Goal: Check status: Check status

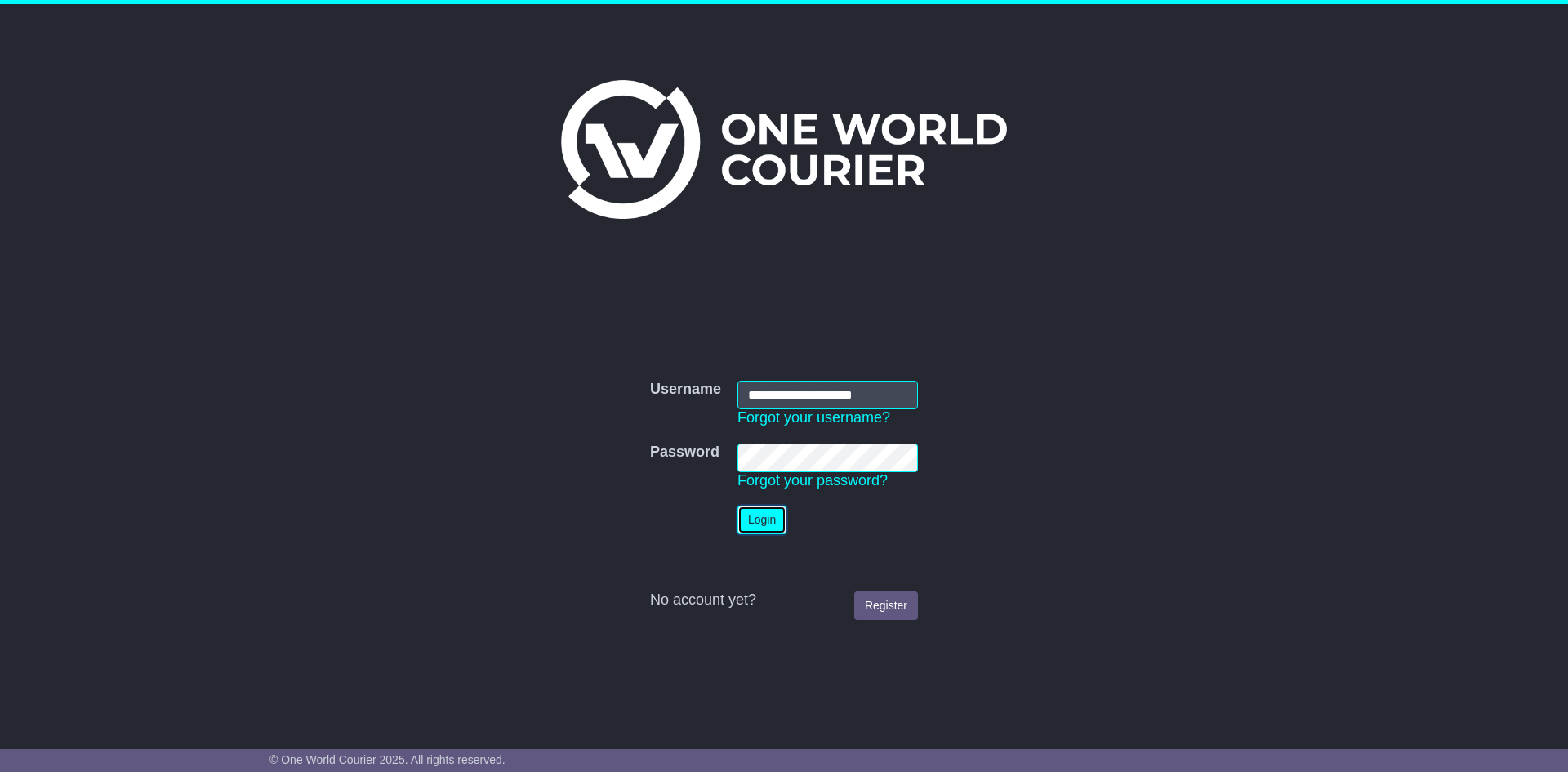
click at [762, 518] on button "Login" at bounding box center [761, 520] width 49 height 29
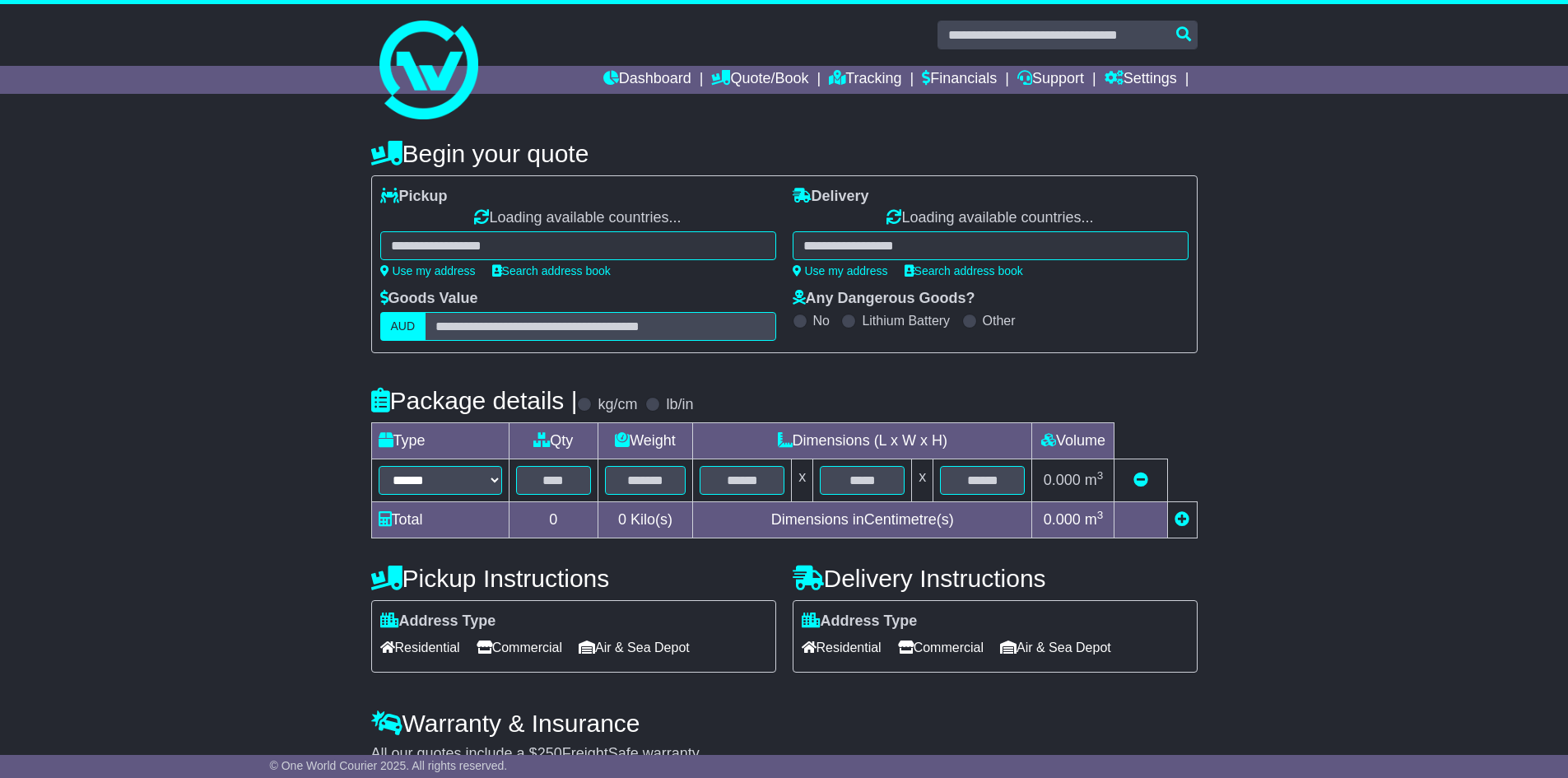
select select "**"
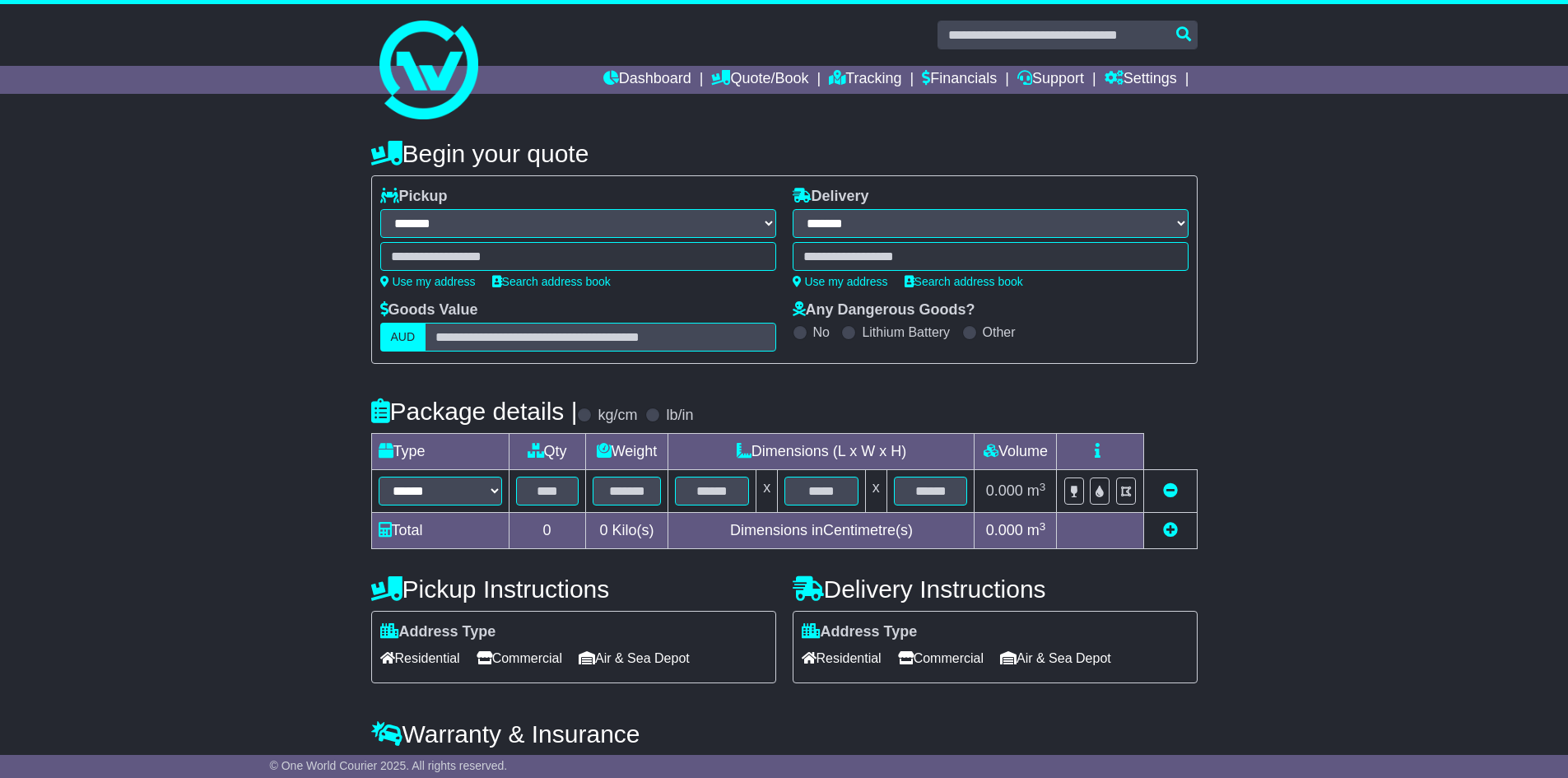
select select
click at [862, 71] on link "Tracking" at bounding box center [865, 80] width 72 height 28
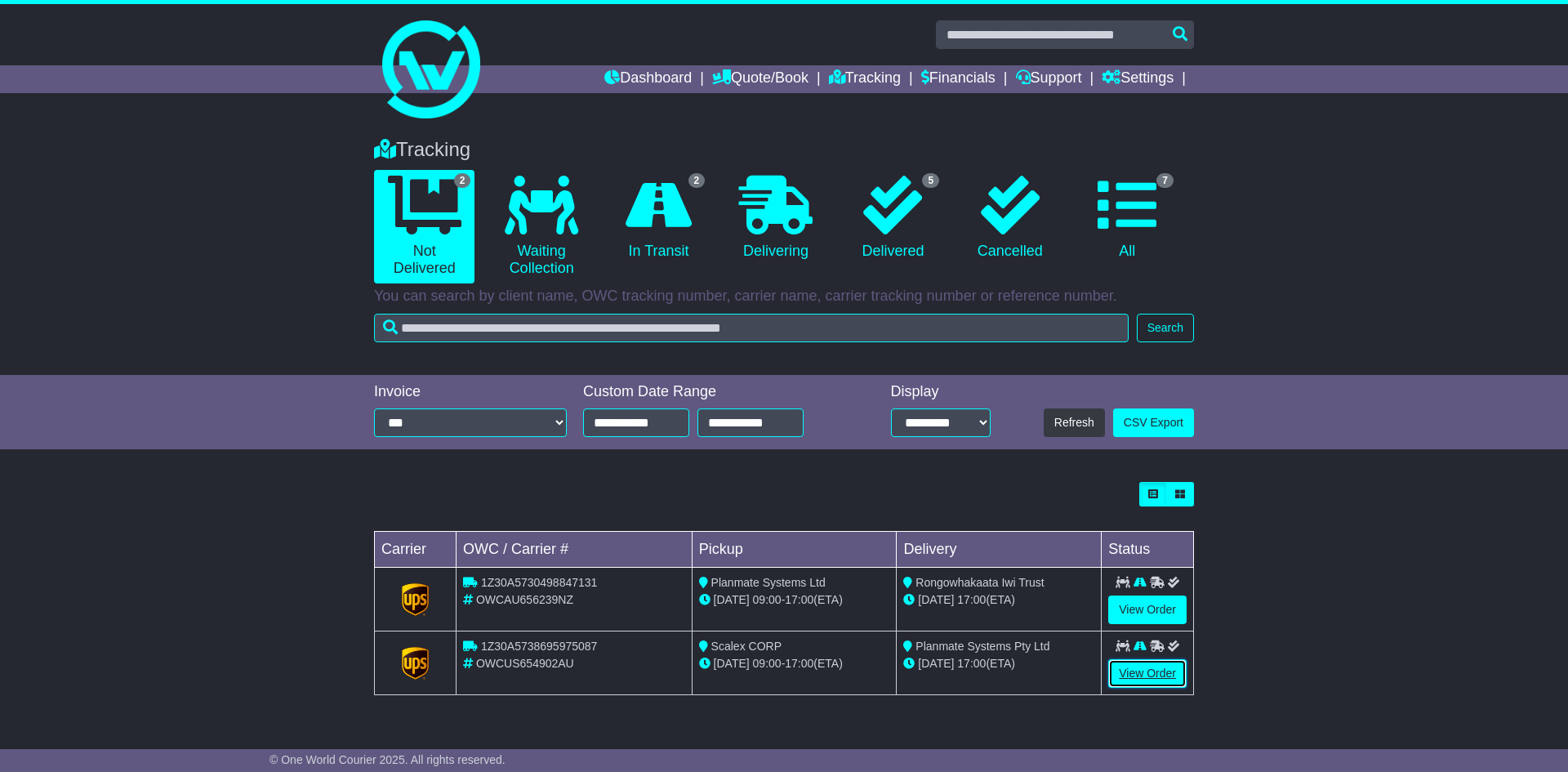
click at [1134, 673] on link "View Order" at bounding box center [1147, 673] width 78 height 29
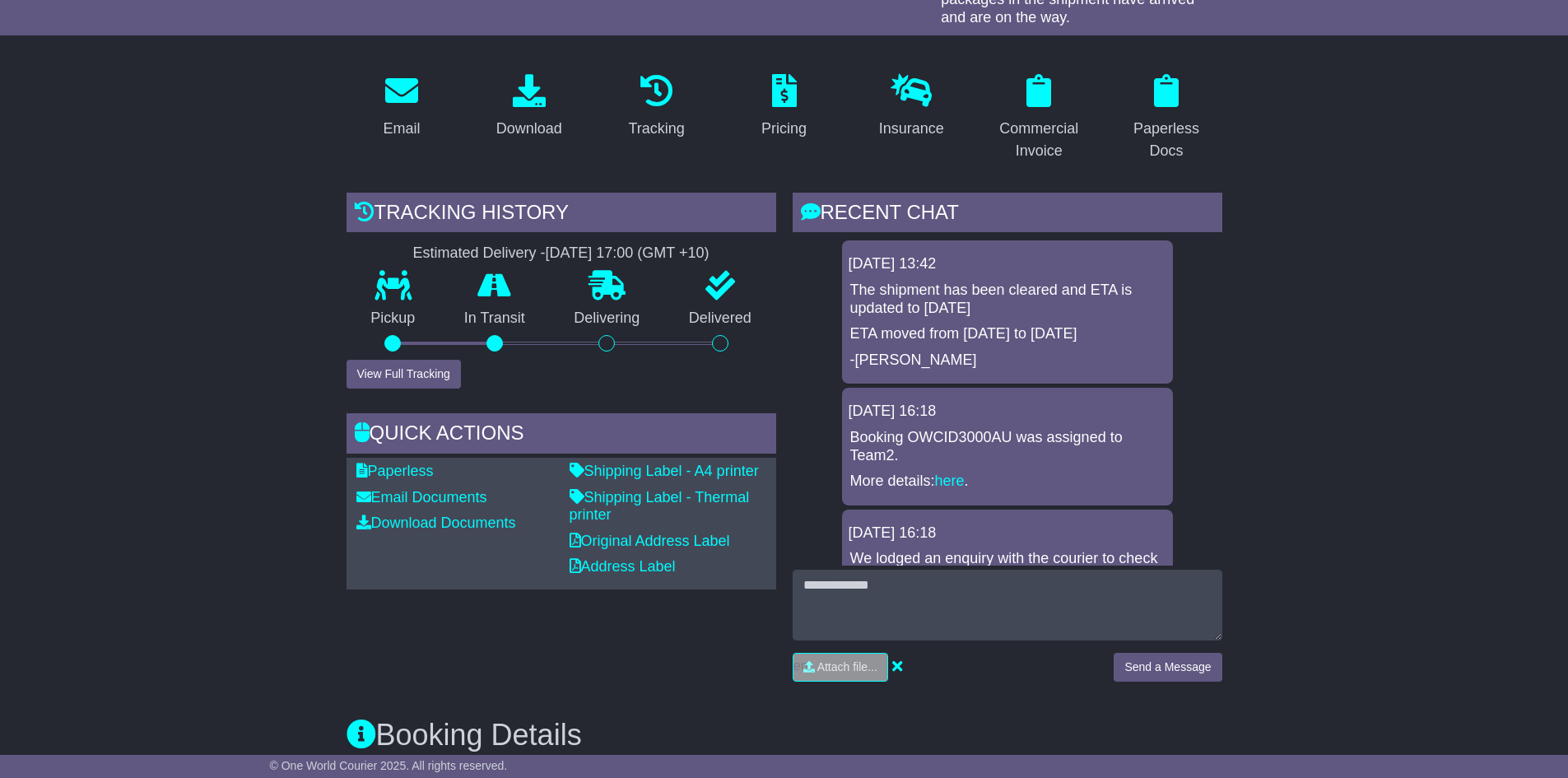
scroll to position [247, 0]
drag, startPoint x: 953, startPoint y: 426, endPoint x: 942, endPoint y: 365, distance: 62.0
click at [942, 365] on div "13 Oct 2025 13:42 The shipment has been cleared and ETA is updated to 14/10/202…" at bounding box center [1007, 735] width 429 height 987
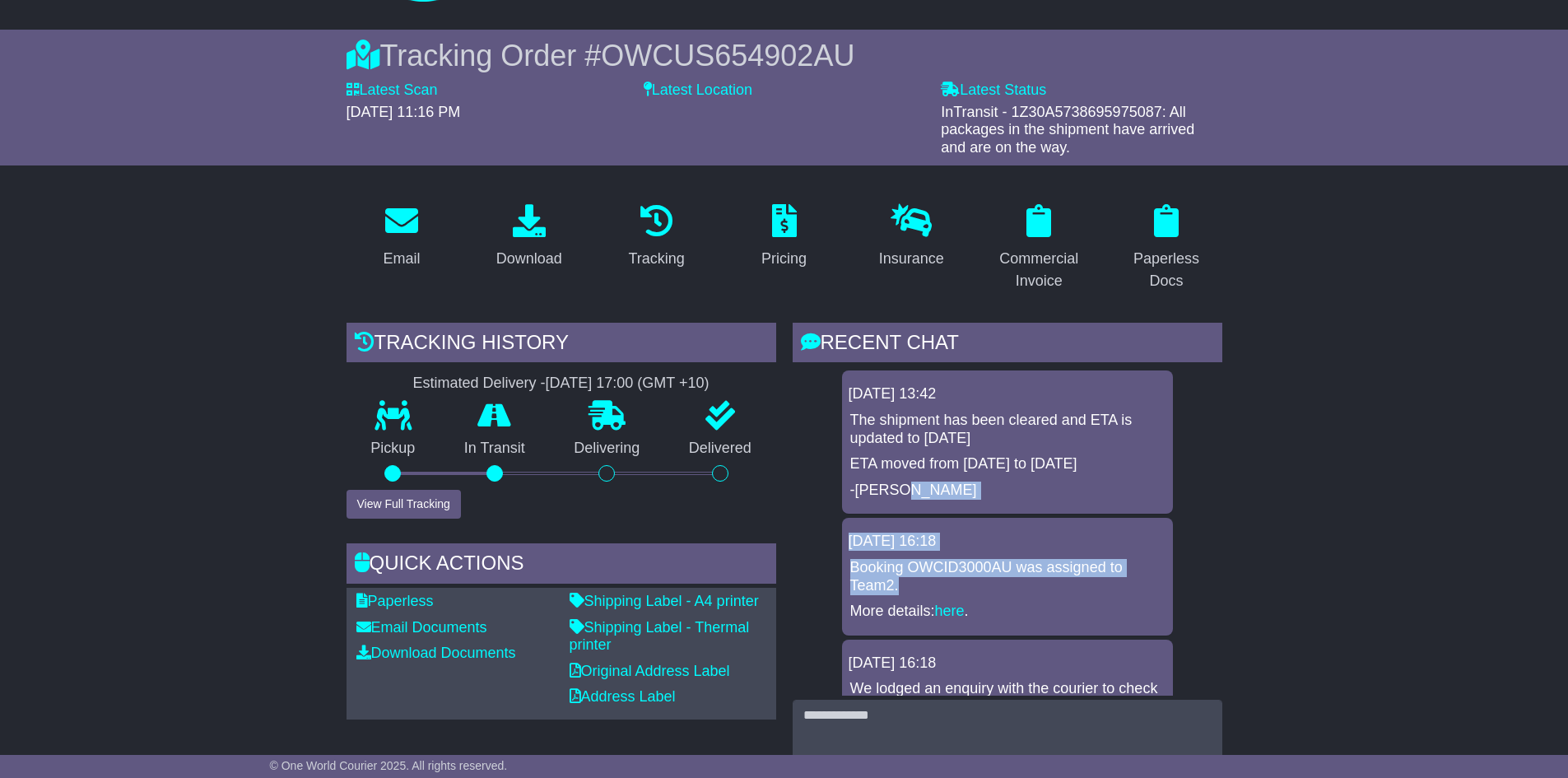
scroll to position [0, 0]
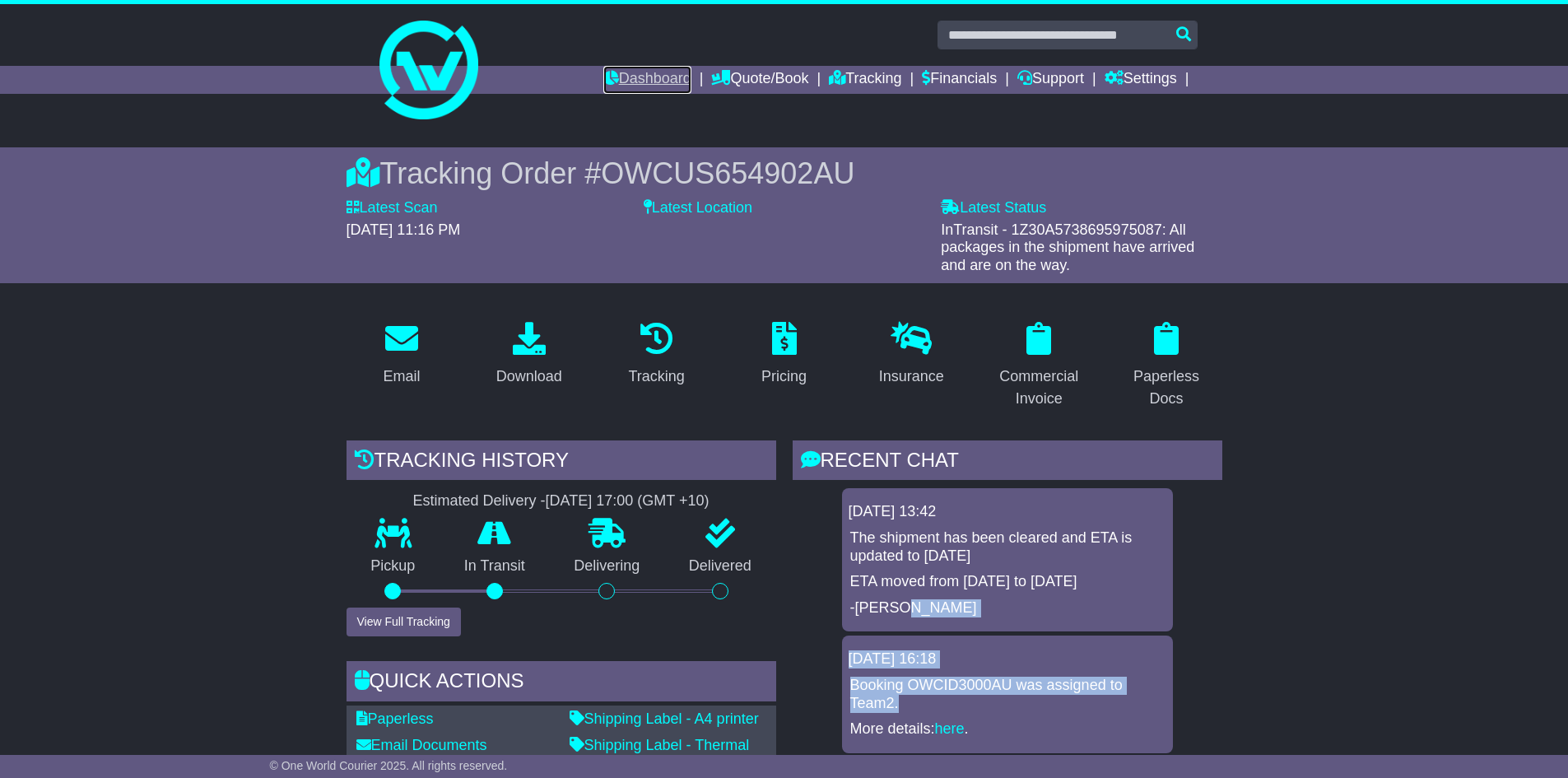
click at [648, 77] on link "Dashboard" at bounding box center [648, 80] width 88 height 28
